Goal: Information Seeking & Learning: Compare options

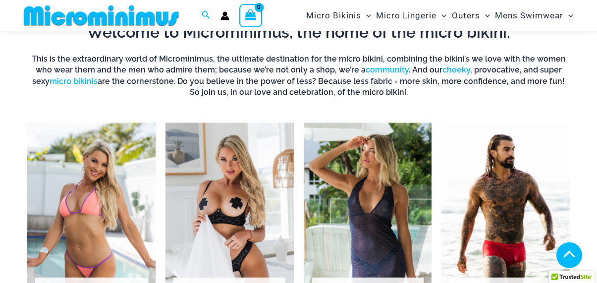
scroll to position [562, 0]
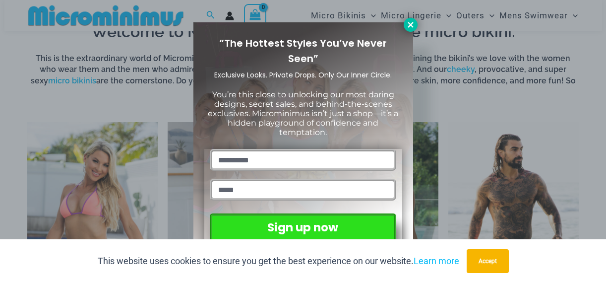
click at [409, 24] on icon at bounding box center [410, 24] width 9 height 9
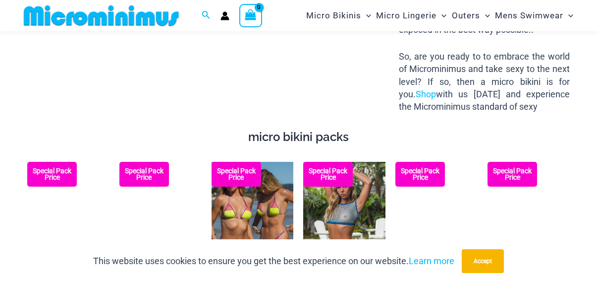
scroll to position [1501, 0]
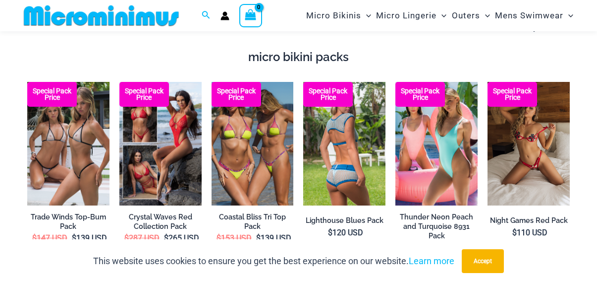
click at [342, 122] on img at bounding box center [344, 143] width 82 height 123
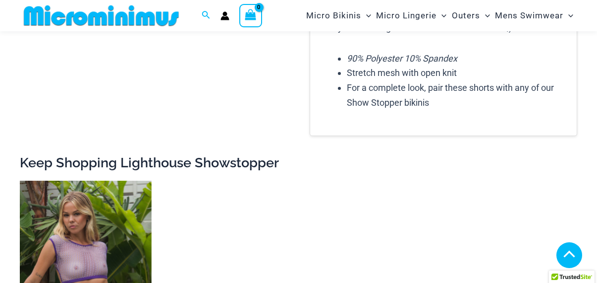
scroll to position [1297, 0]
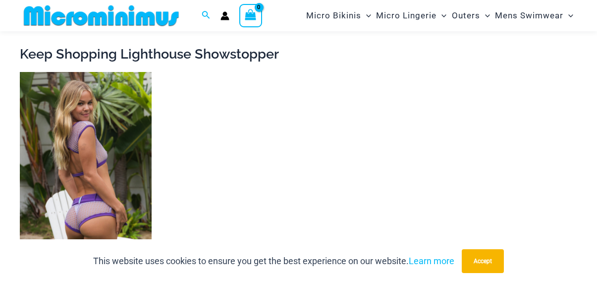
click at [98, 149] on img at bounding box center [86, 171] width 132 height 198
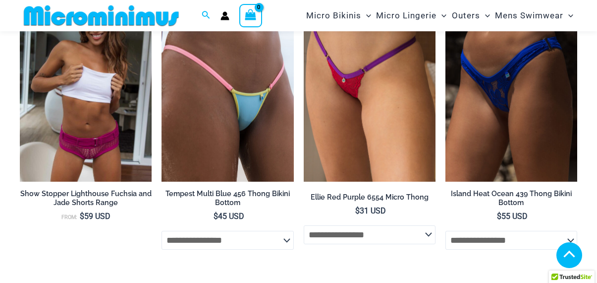
scroll to position [2499, 0]
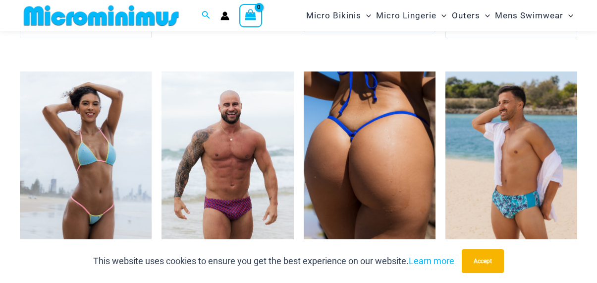
click at [342, 148] on img at bounding box center [370, 170] width 132 height 198
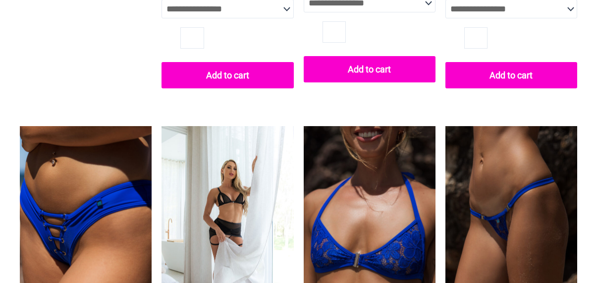
scroll to position [2389, 0]
